Goal: Task Accomplishment & Management: Complete application form

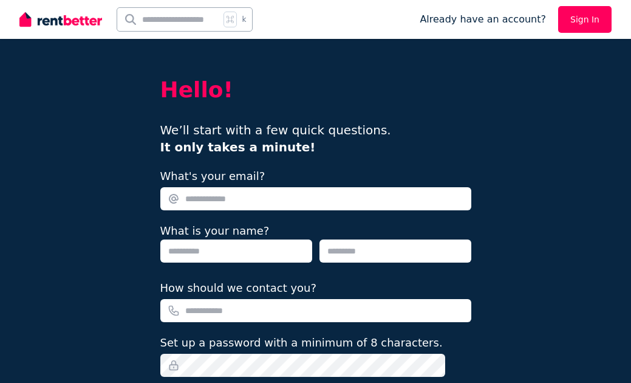
click at [259, 204] on input "What's your email?" at bounding box center [315, 198] width 311 height 23
type input "**********"
click at [235, 252] on input "text" at bounding box center [236, 250] width 152 height 23
type input "*****"
click at [346, 258] on input "text" at bounding box center [396, 250] width 152 height 23
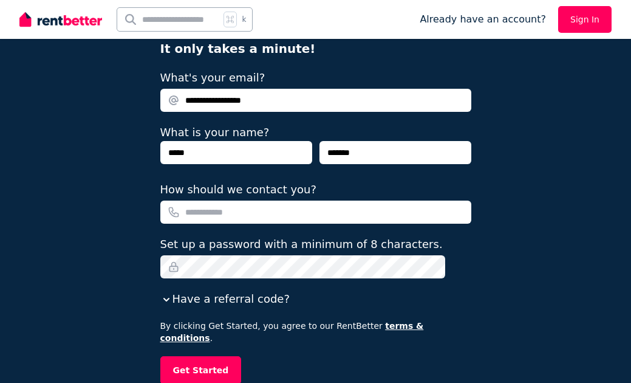
scroll to position [99, 0]
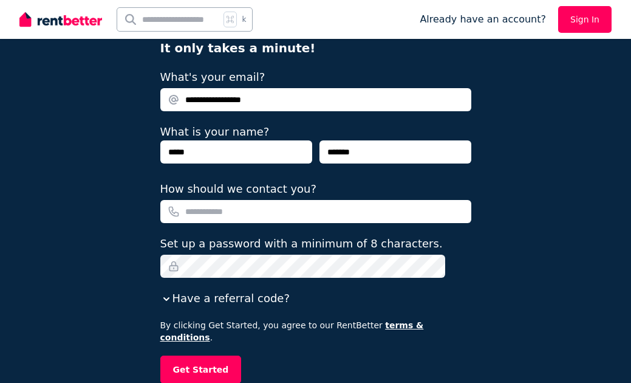
type input "*******"
click at [285, 210] on input "How should we contact you?" at bounding box center [315, 211] width 311 height 23
type input "**********"
click at [224, 358] on button "Get Started" at bounding box center [200, 369] width 81 height 28
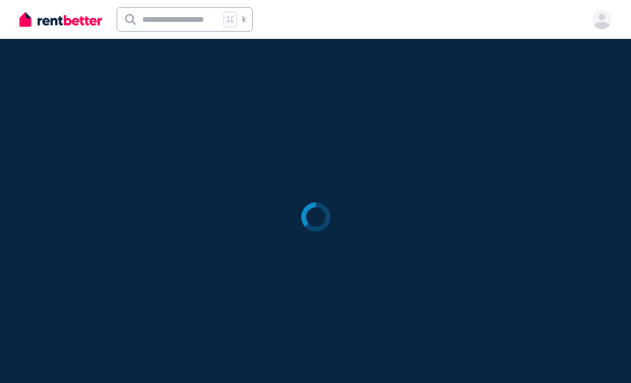
scroll to position [0, 0]
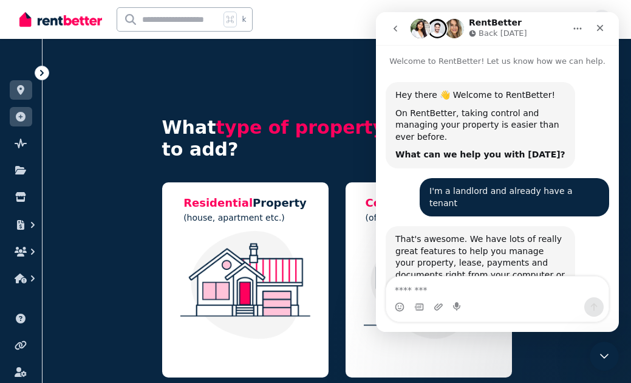
scroll to position [475, 0]
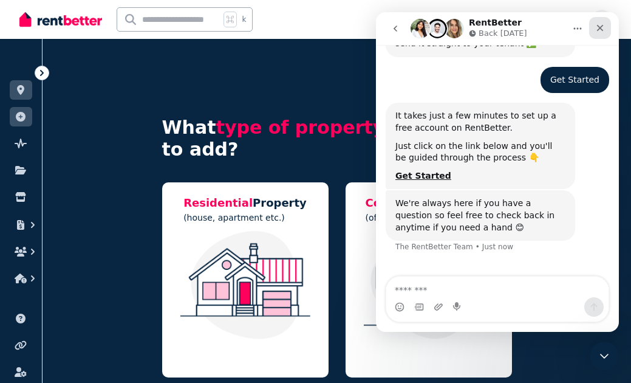
click at [598, 29] on icon "Close" at bounding box center [600, 28] width 7 height 7
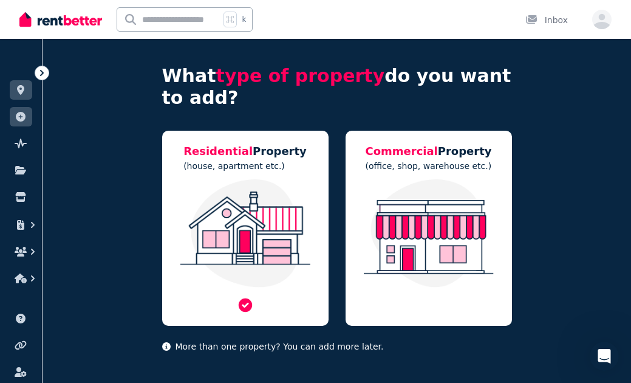
scroll to position [60, 0]
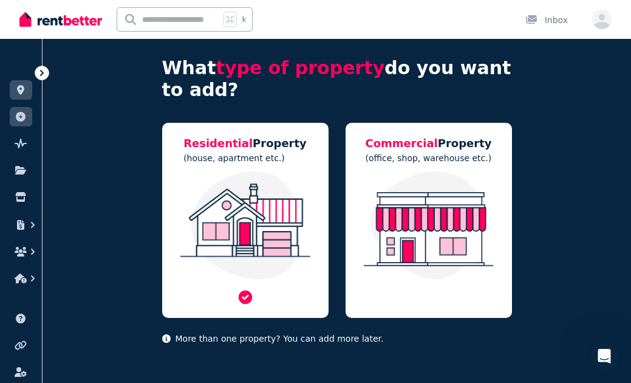
click at [285, 219] on img at bounding box center [245, 225] width 142 height 108
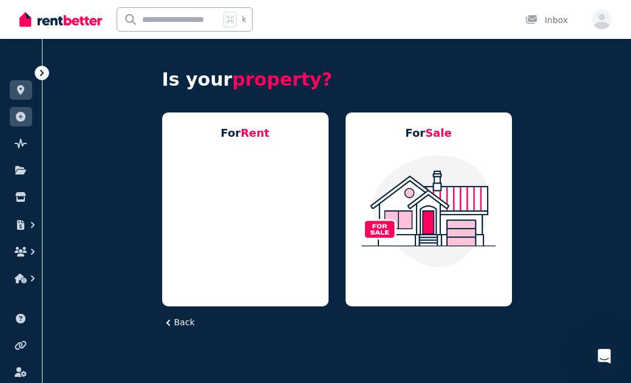
scroll to position [0, 0]
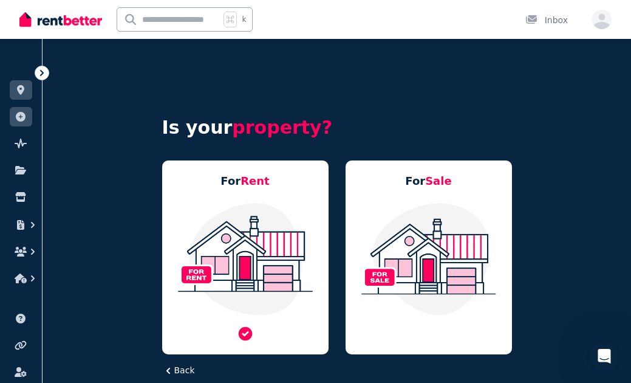
click at [281, 242] on img at bounding box center [245, 259] width 142 height 114
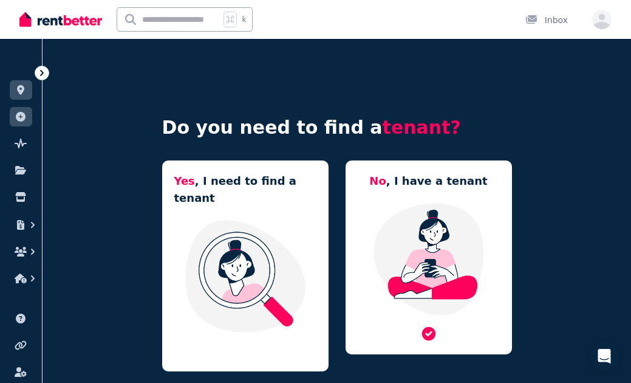
click at [435, 248] on img at bounding box center [429, 259] width 142 height 114
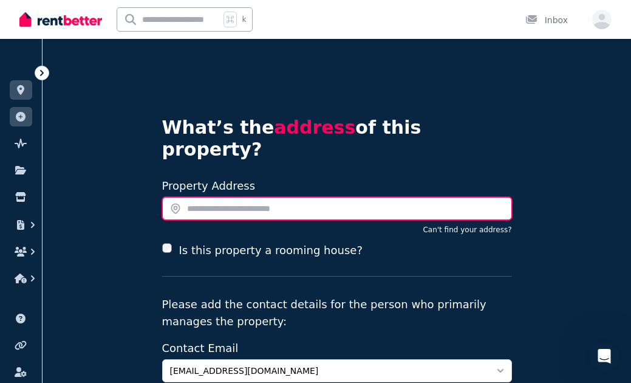
click at [336, 197] on input "text" at bounding box center [337, 208] width 350 height 23
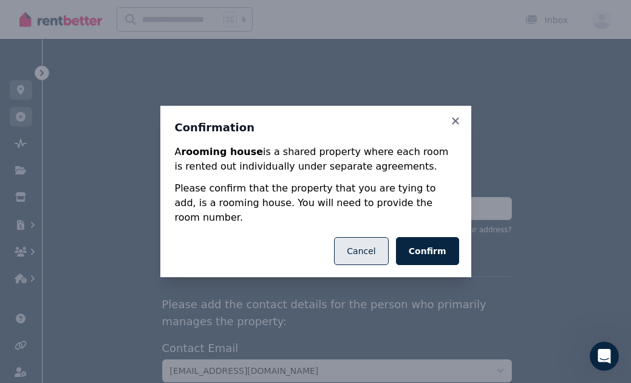
click at [373, 240] on button "Cancel" at bounding box center [361, 251] width 54 height 28
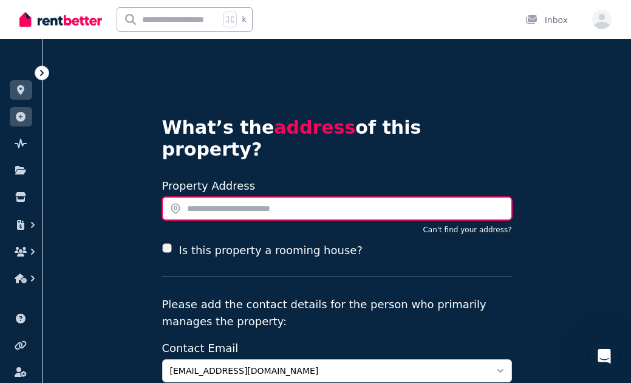
click at [196, 197] on input "text" at bounding box center [337, 208] width 350 height 23
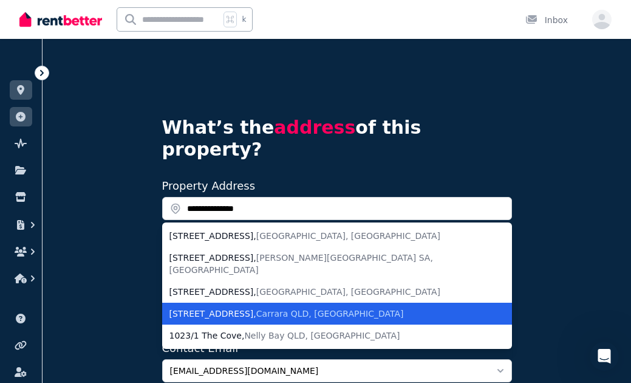
click at [238, 307] on div "1023/1 The Cove Crescent , Carrara QLD, Australia" at bounding box center [330, 313] width 321 height 12
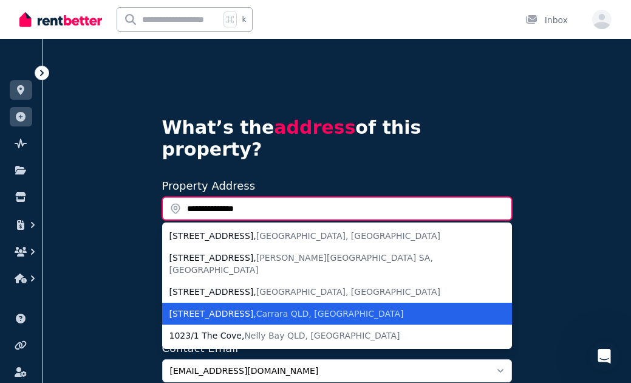
type input "**********"
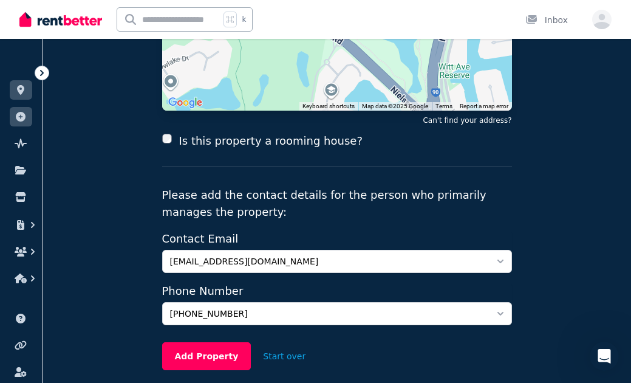
scroll to position [247, 0]
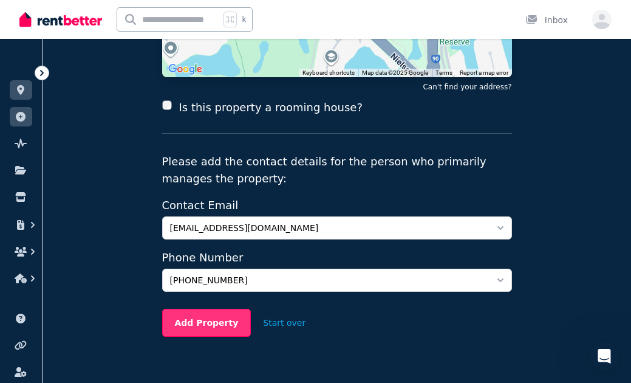
click at [222, 309] on button "Add Property" at bounding box center [206, 323] width 89 height 28
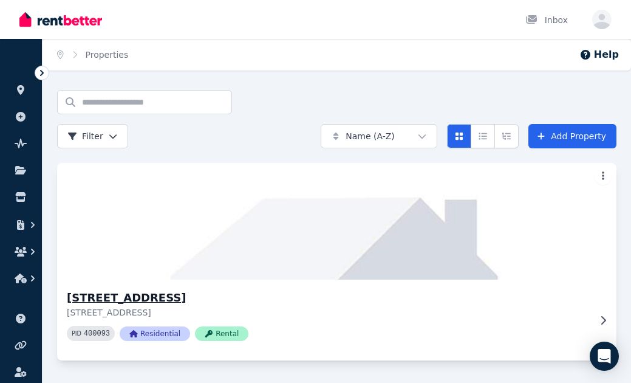
click at [168, 326] on span "Residential" at bounding box center [155, 333] width 70 height 15
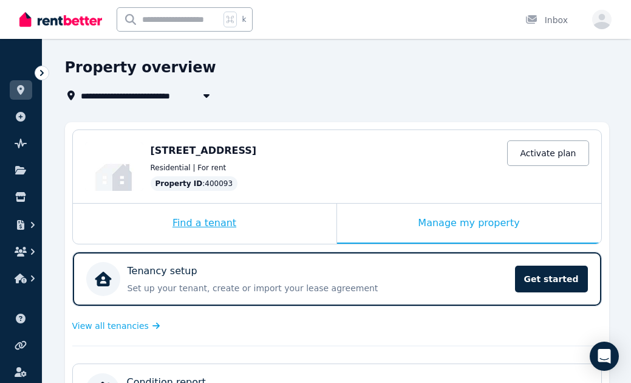
scroll to position [36, 0]
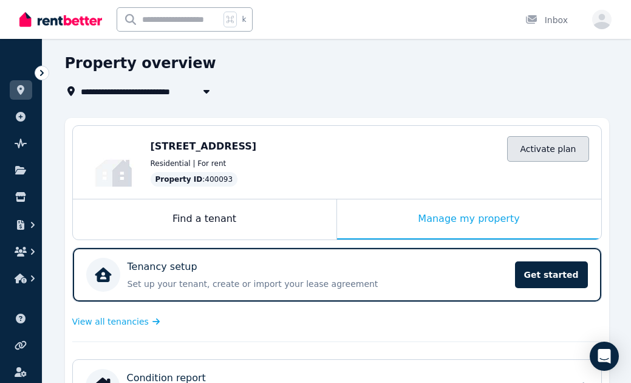
click at [547, 148] on link "Activate plan" at bounding box center [547, 149] width 81 height 26
